Goal: Navigation & Orientation: Find specific page/section

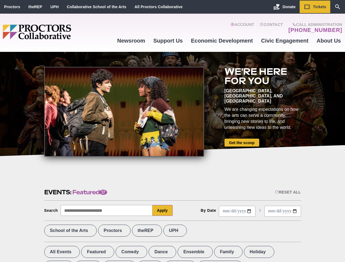
click at [172, 131] on div at bounding box center [124, 112] width 160 height 90
click at [288, 192] on div "Reset All" at bounding box center [288, 192] width 26 height 4
click at [163, 211] on button "Apply" at bounding box center [163, 210] width 20 height 11
